Goal: Task Accomplishment & Management: Use online tool/utility

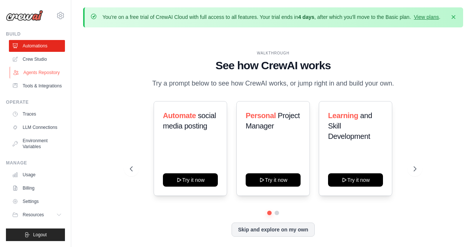
click at [47, 75] on link "Agents Repository" at bounding box center [38, 73] width 56 height 12
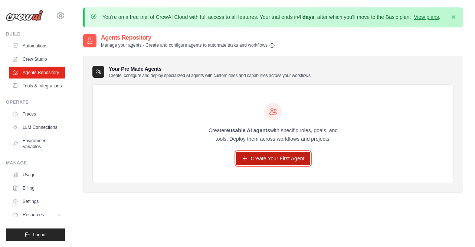
click at [256, 156] on link "Create Your First Agent" at bounding box center [273, 158] width 75 height 13
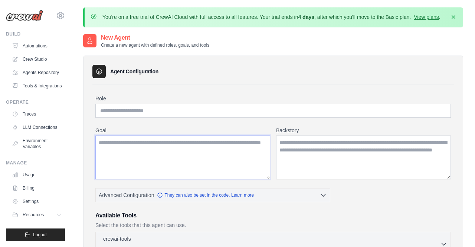
click at [256, 156] on textarea "Goal" at bounding box center [182, 158] width 175 height 44
click at [158, 111] on input "Role" at bounding box center [272, 111] width 355 height 14
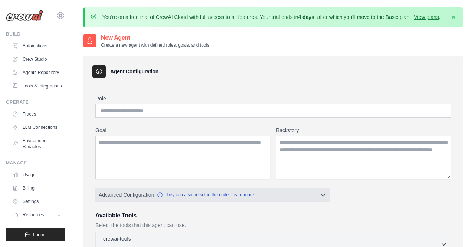
click at [309, 193] on button "Advanced Configuration They can also be set in the code. Learn more" at bounding box center [213, 194] width 234 height 13
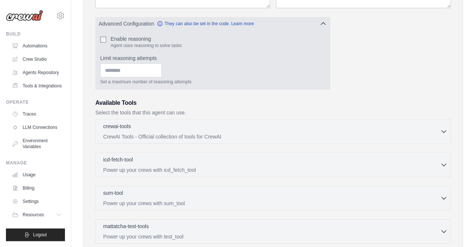
scroll to position [172, 0]
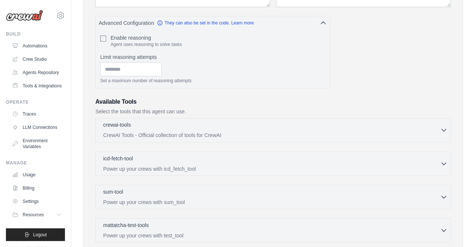
click at [198, 132] on p "CrewAI Tools - Official collection of tools for CrewAI" at bounding box center [271, 135] width 337 height 7
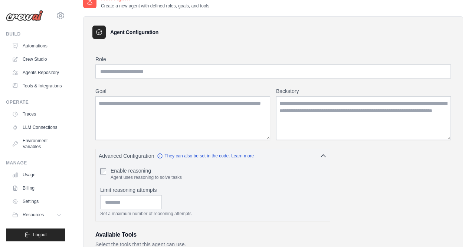
scroll to position [0, 0]
